Goal: Transaction & Acquisition: Purchase product/service

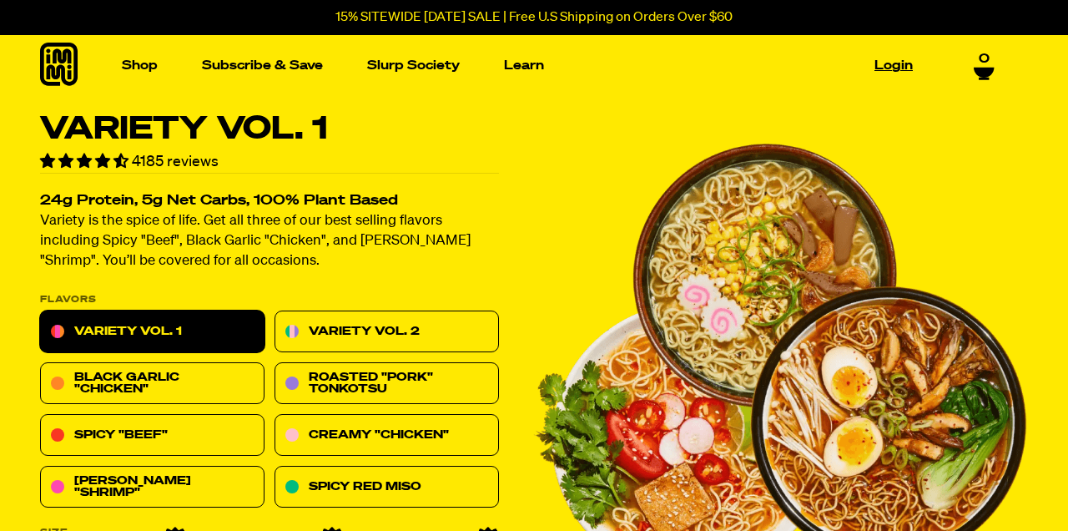
click at [529, 58] on link "Login" at bounding box center [894, 66] width 52 height 26
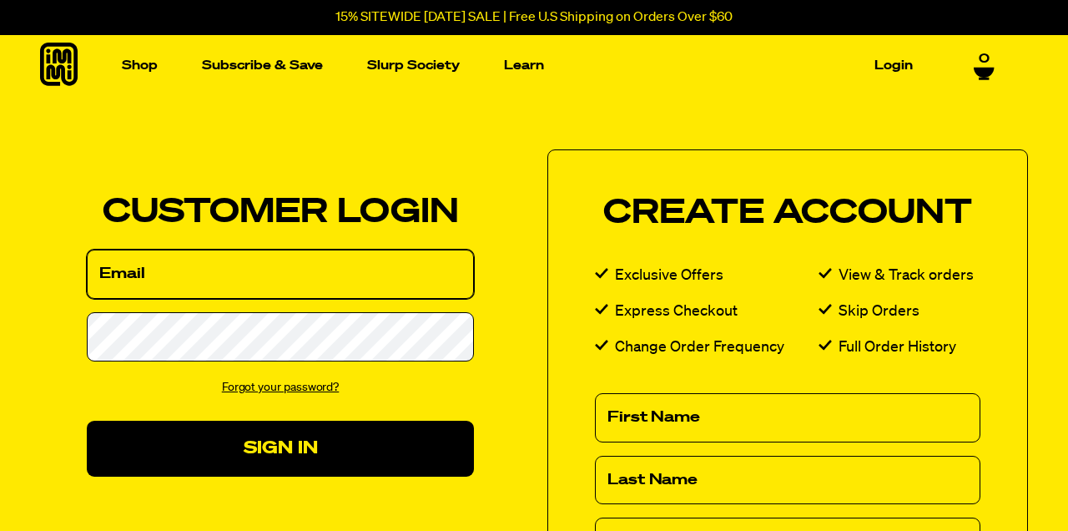
click at [133, 271] on input "Email" at bounding box center [280, 273] width 387 height 49
click at [143, 275] on input "Email" at bounding box center [280, 273] width 387 height 49
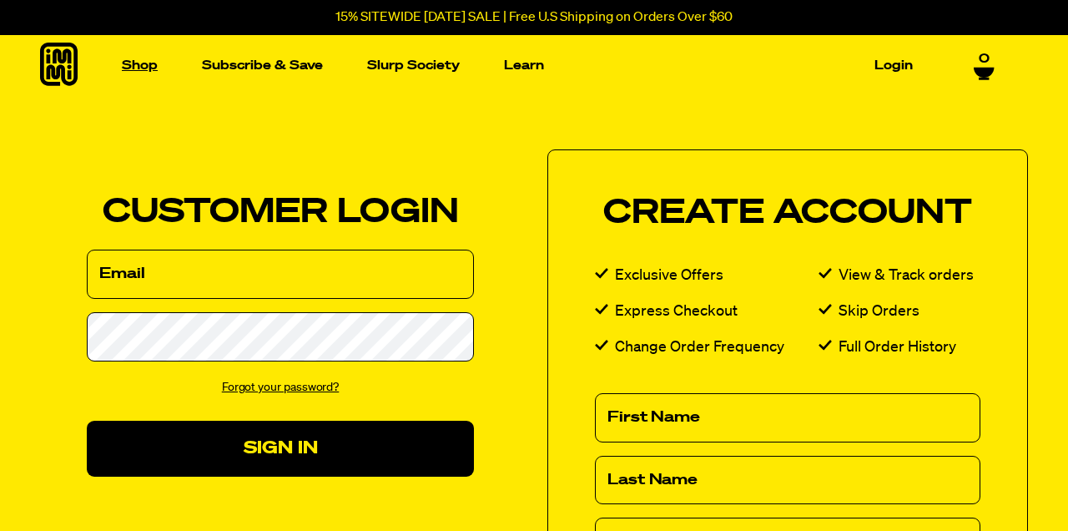
click at [133, 66] on link "Shop" at bounding box center [139, 66] width 49 height 26
click at [349, 273] on img "Main navigation" at bounding box center [402, 233] width 210 height 210
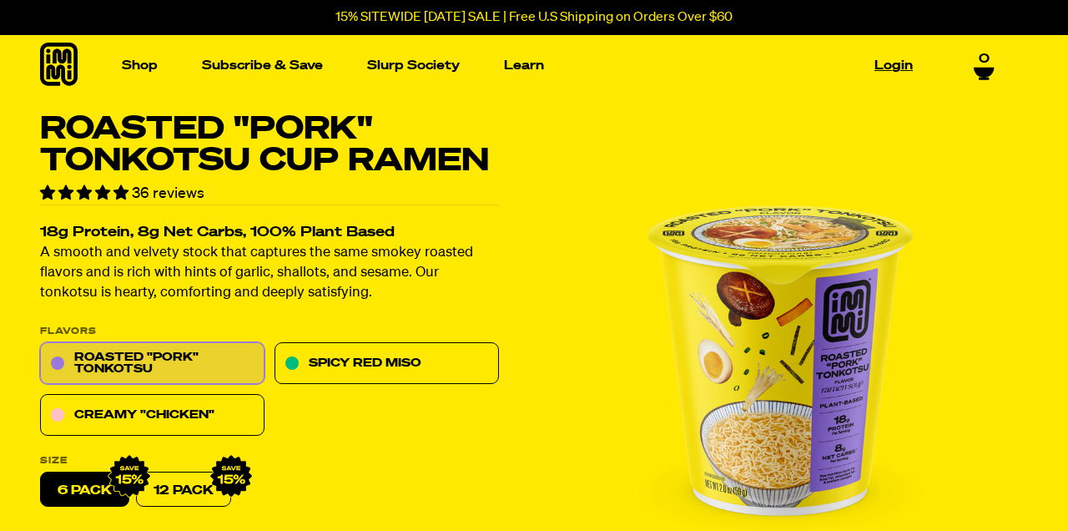
click at [897, 66] on link "Login" at bounding box center [894, 66] width 52 height 26
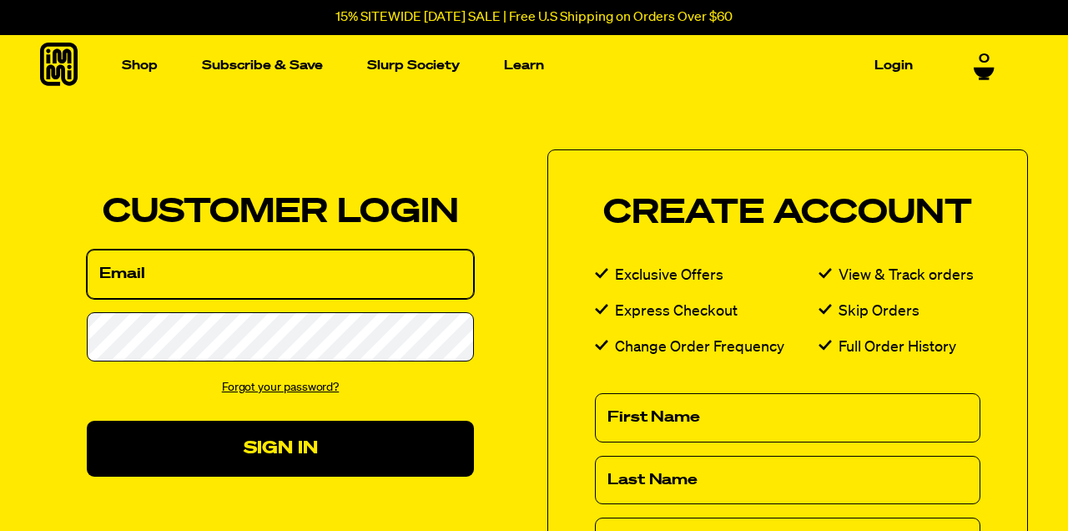
click at [159, 276] on input "Email" at bounding box center [280, 273] width 387 height 49
click at [122, 275] on input "Email" at bounding box center [280, 273] width 387 height 49
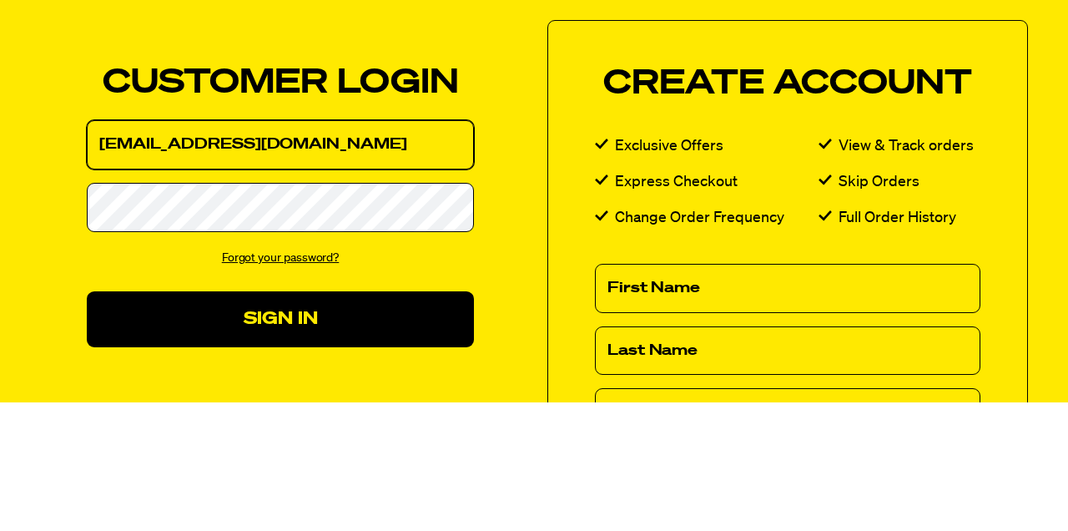
type input "arumhan616@gmail.com"
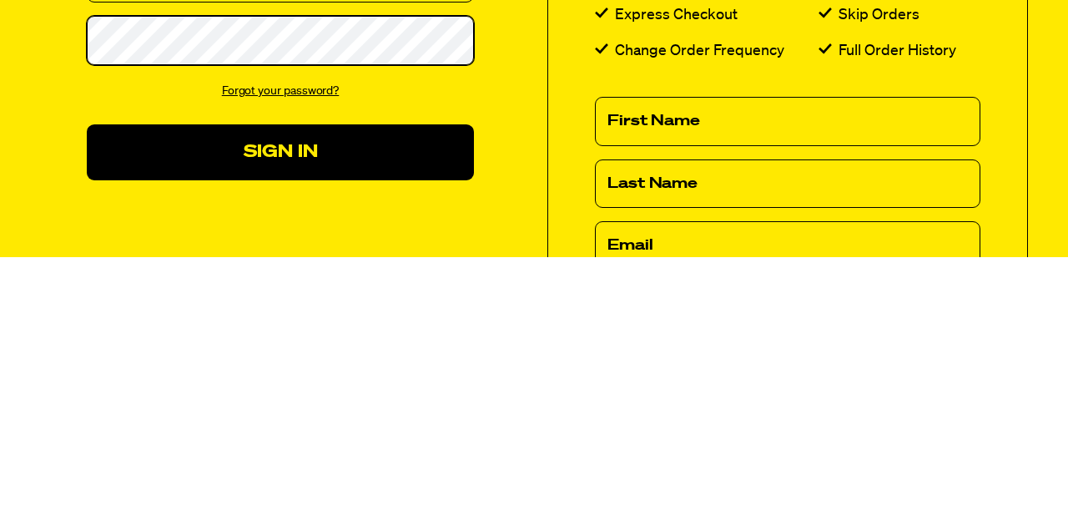
scroll to position [26, 0]
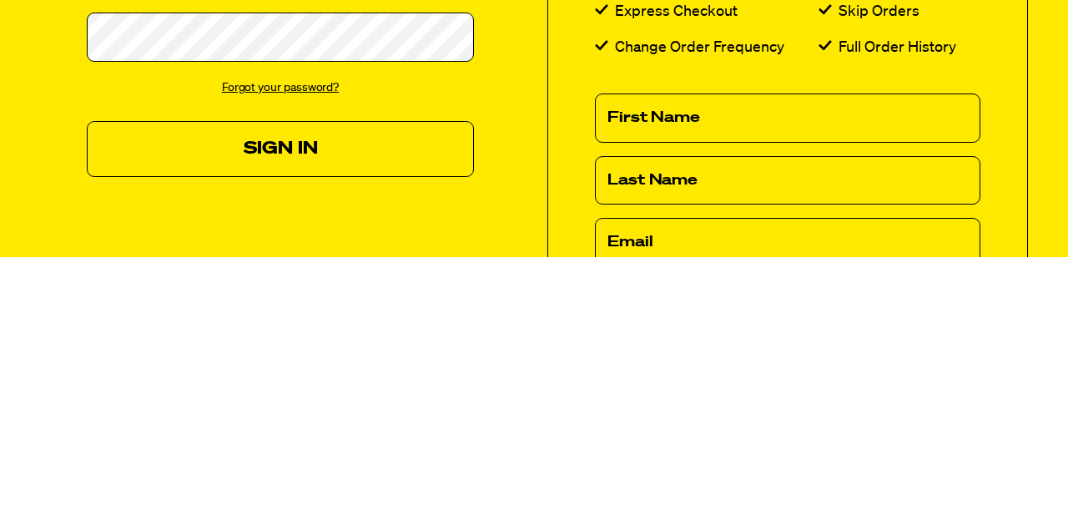
click at [134, 421] on button "Sign In" at bounding box center [280, 423] width 387 height 56
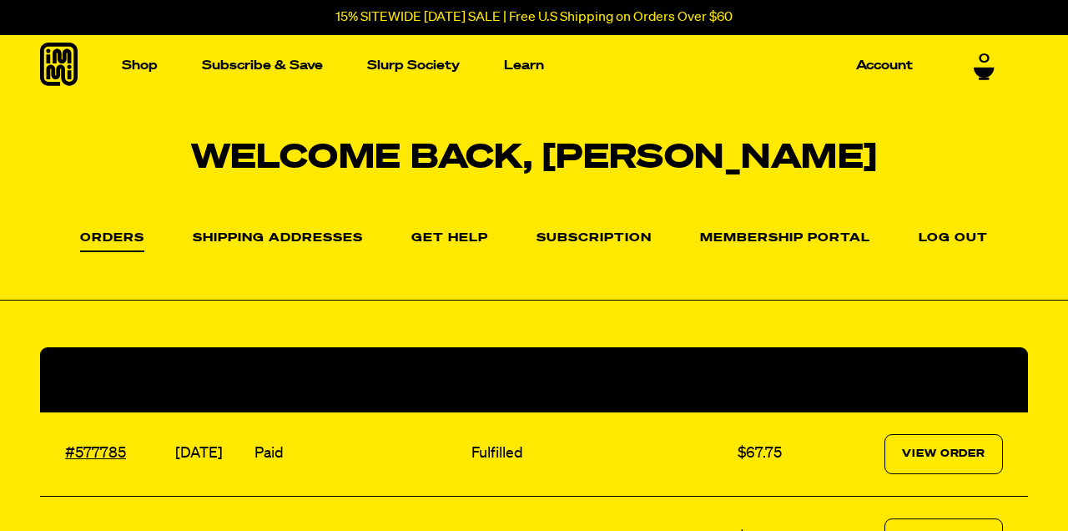
click at [557, 236] on link "Subscription" at bounding box center [594, 238] width 115 height 13
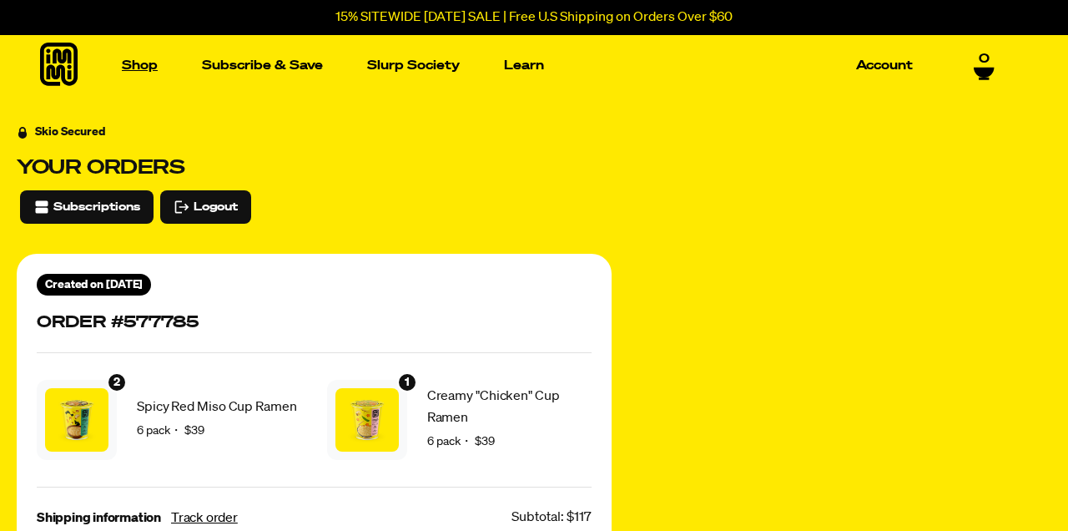
click at [130, 63] on link "Shop" at bounding box center [139, 66] width 49 height 26
click at [354, 203] on img "Main navigation" at bounding box center [402, 233] width 210 height 210
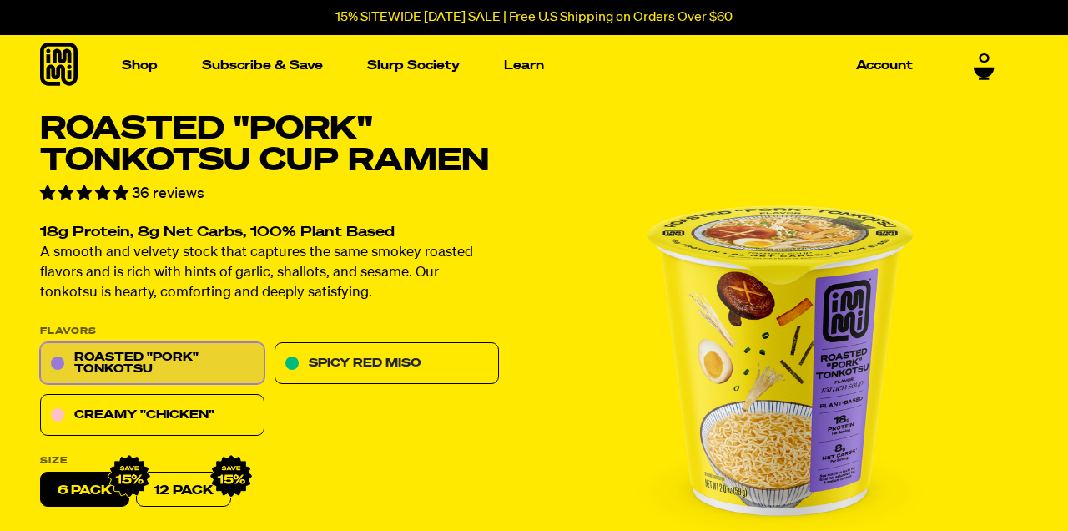
click at [330, 360] on link "Spicy Red Miso" at bounding box center [387, 364] width 224 height 42
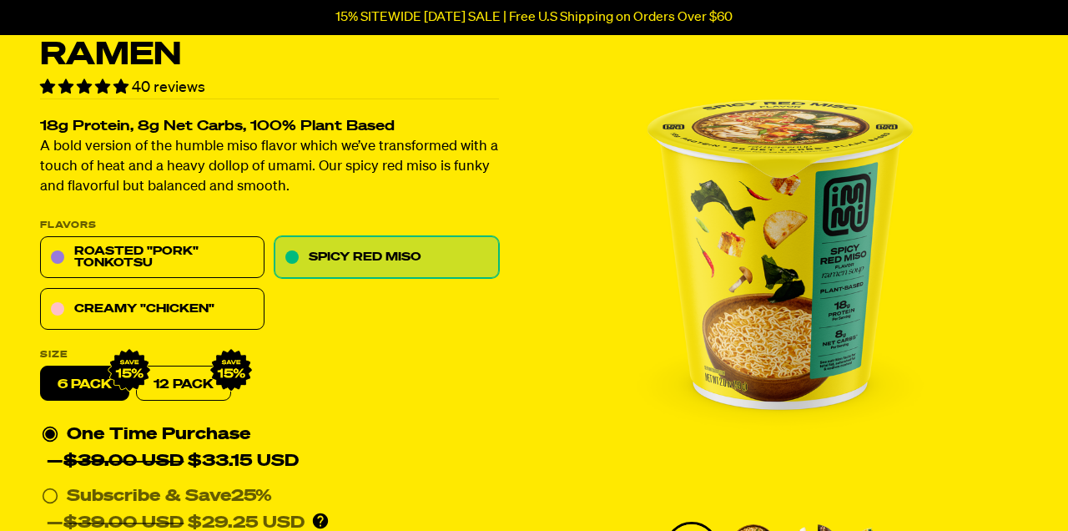
scroll to position [106, 0]
click at [183, 374] on link "12 Pack" at bounding box center [183, 383] width 95 height 35
radio input "false"
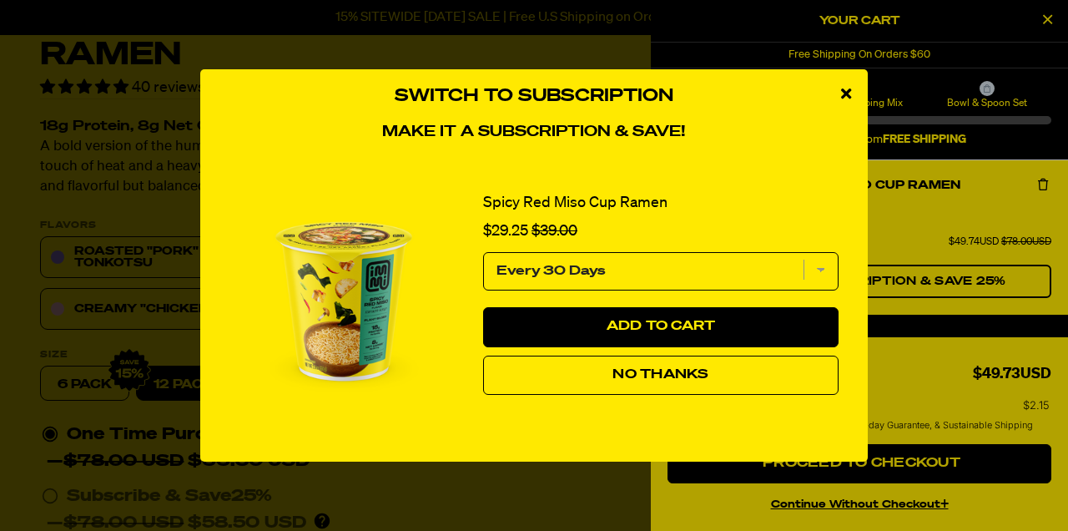
click at [529, 396] on button "No Thanks" at bounding box center [660, 375] width 355 height 40
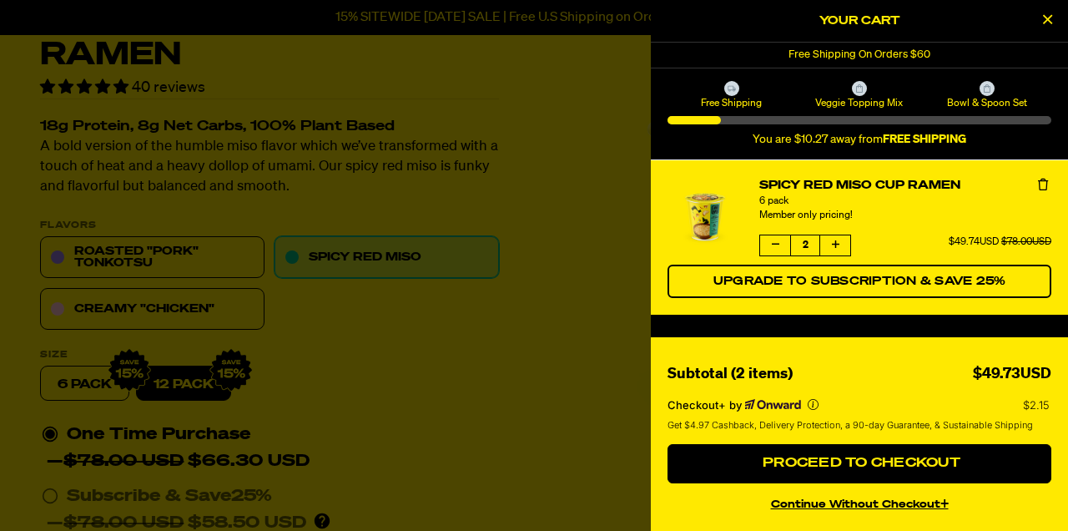
click at [330, 356] on div at bounding box center [534, 265] width 1068 height 531
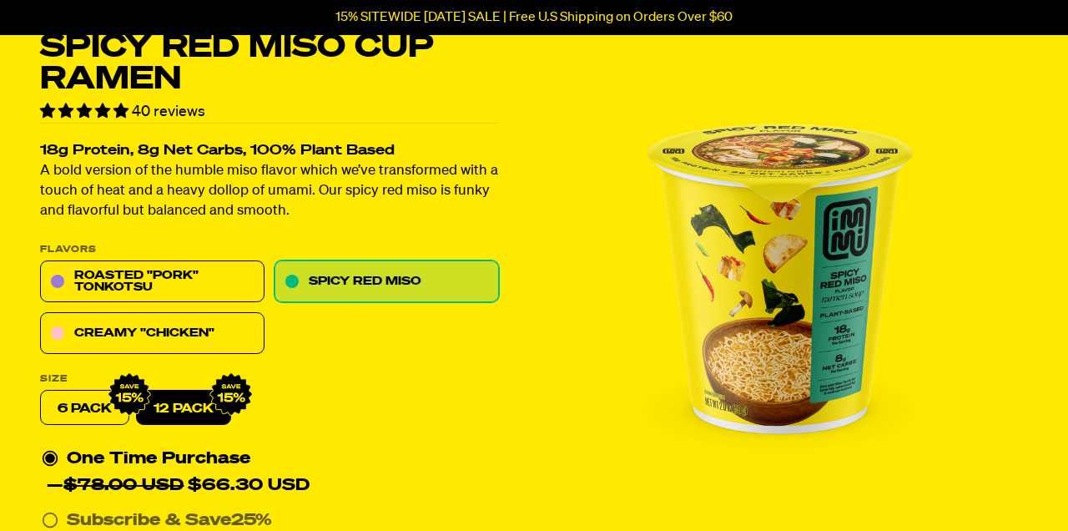
scroll to position [0, 0]
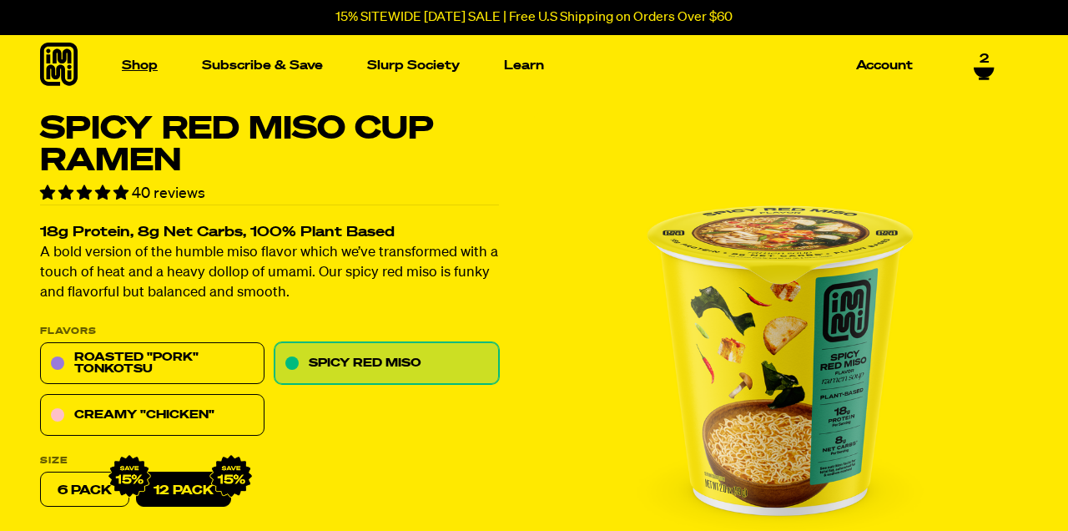
click at [134, 58] on link "Shop" at bounding box center [139, 66] width 49 height 26
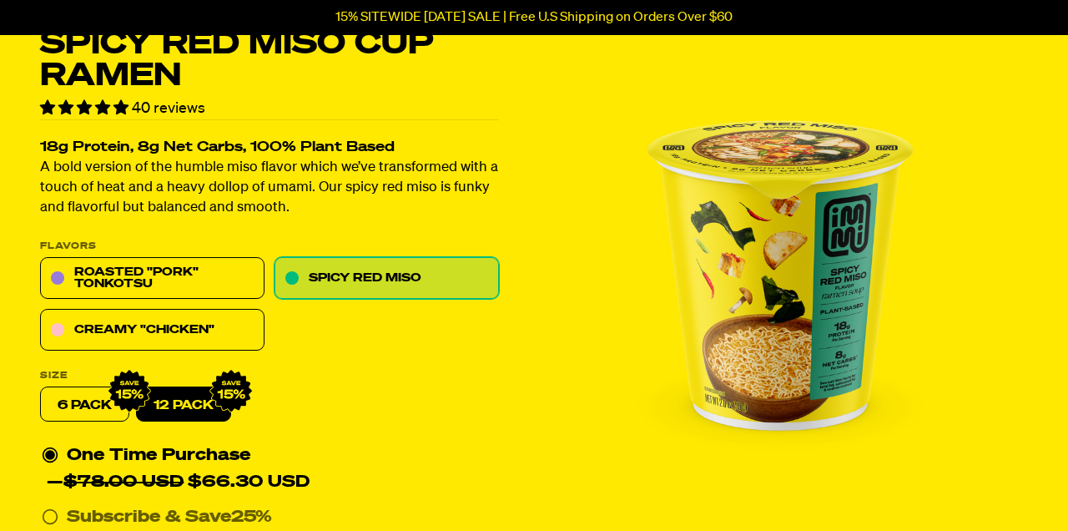
scroll to position [86, 0]
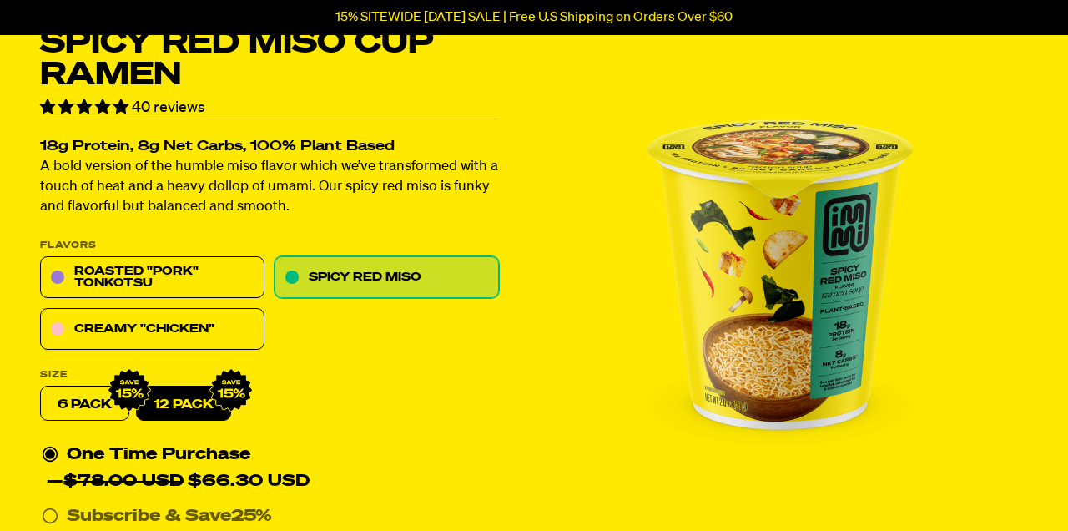
click at [91, 196] on img "Main navigation" at bounding box center [137, 147] width 210 height 210
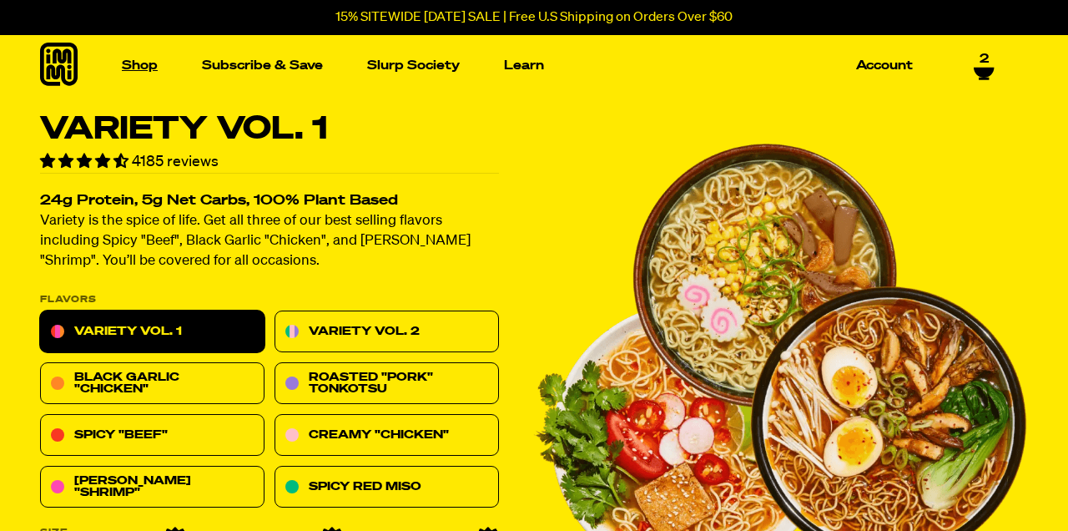
click at [139, 62] on link "Shop" at bounding box center [139, 66] width 49 height 26
click at [328, 209] on img "Main navigation" at bounding box center [402, 233] width 210 height 210
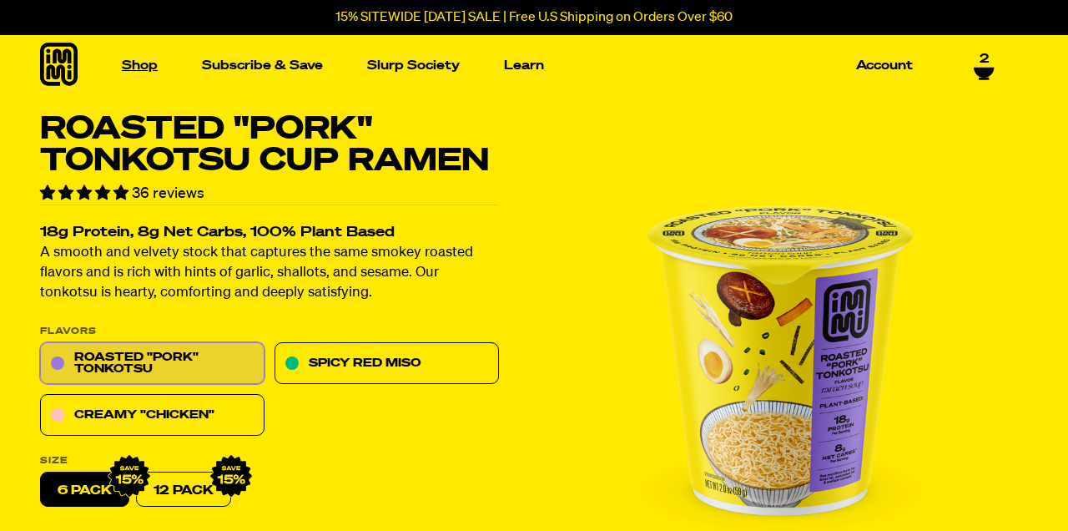
click at [136, 68] on link "Shop" at bounding box center [139, 66] width 49 height 26
click at [66, 250] on img "Main navigation" at bounding box center [137, 233] width 210 height 210
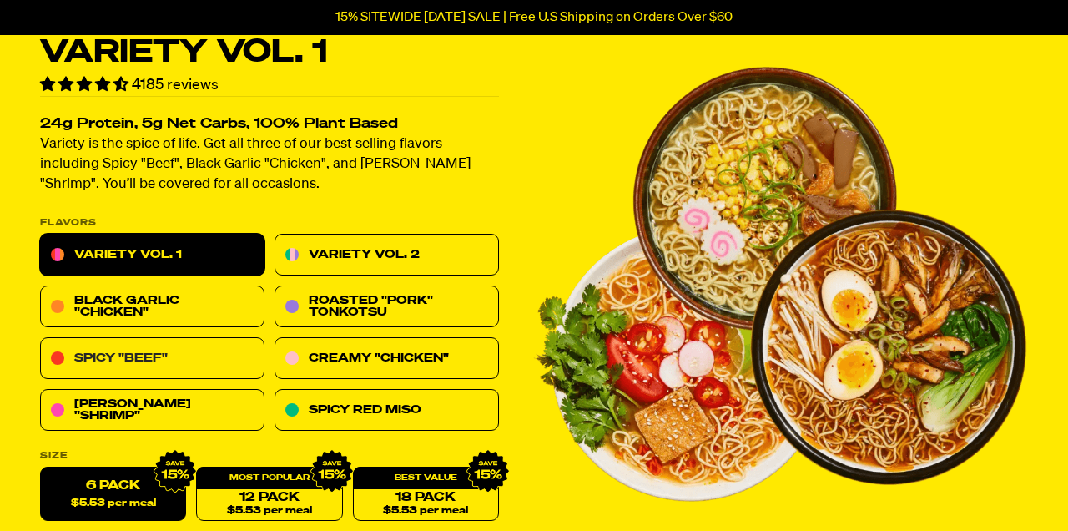
click at [64, 359] on link "Spicy "Beef"" at bounding box center [152, 359] width 224 height 42
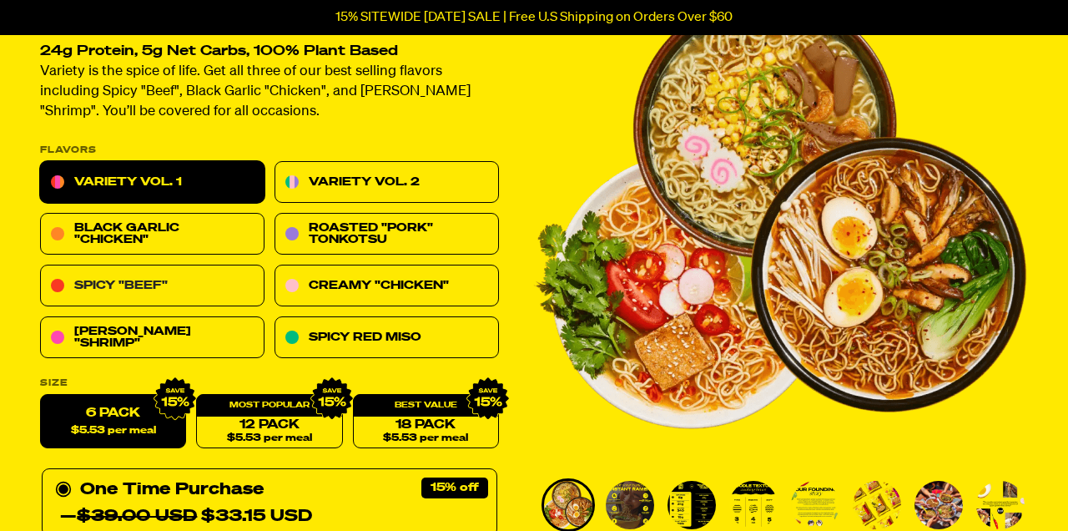
scroll to position [157, 0]
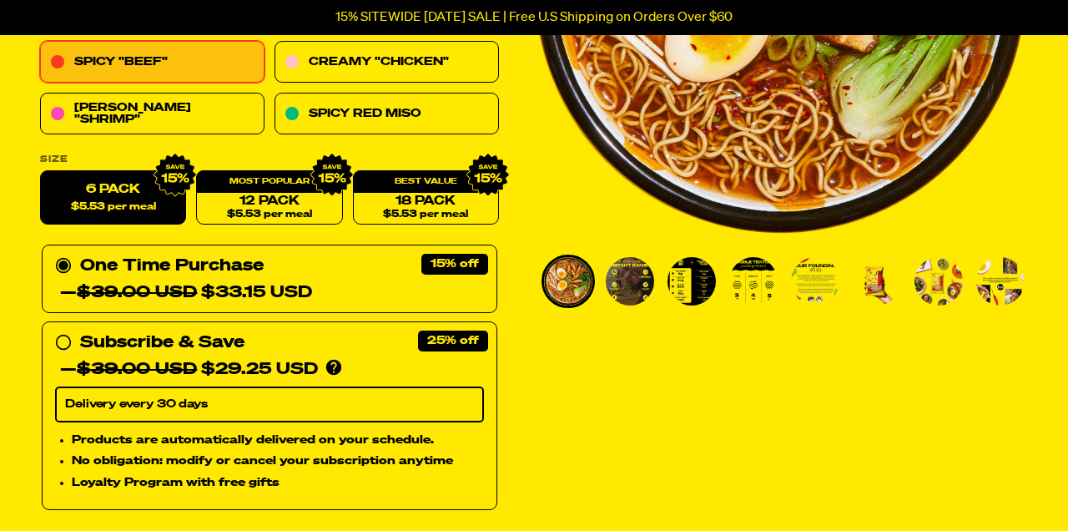
scroll to position [384, 0]
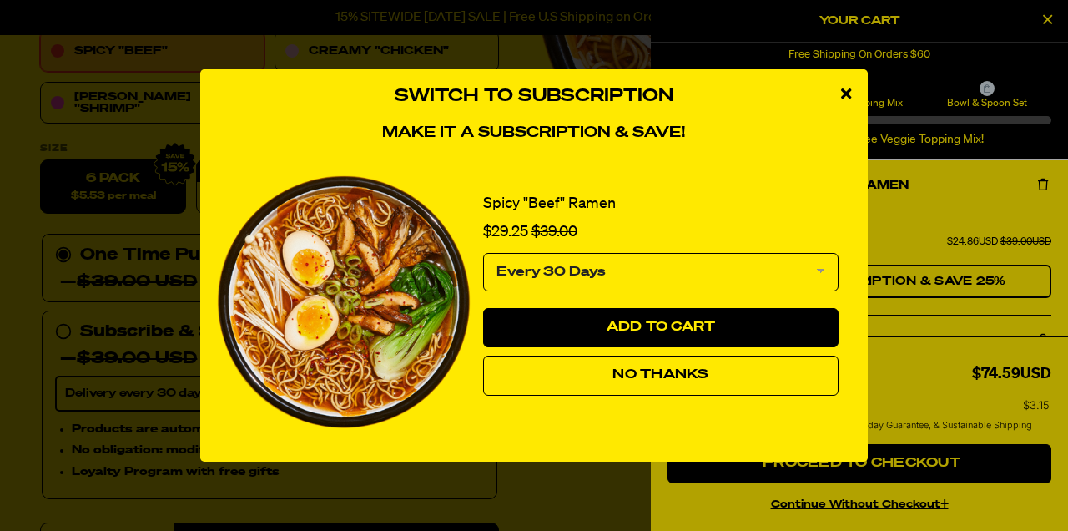
click at [558, 396] on button "No Thanks" at bounding box center [660, 375] width 355 height 40
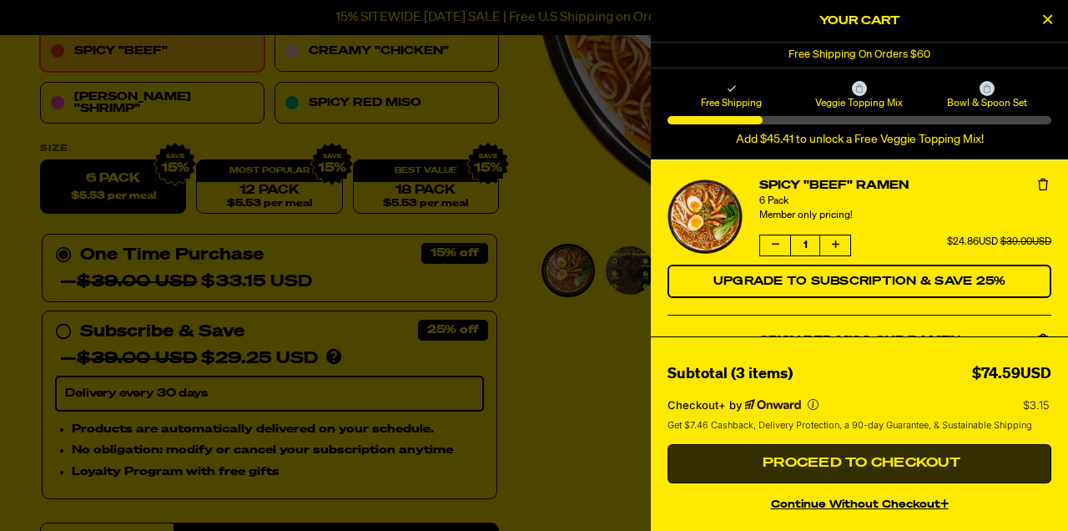
click at [719, 484] on button "Proceed to Checkout" at bounding box center [860, 464] width 384 height 40
